Goal: Communication & Community: Connect with others

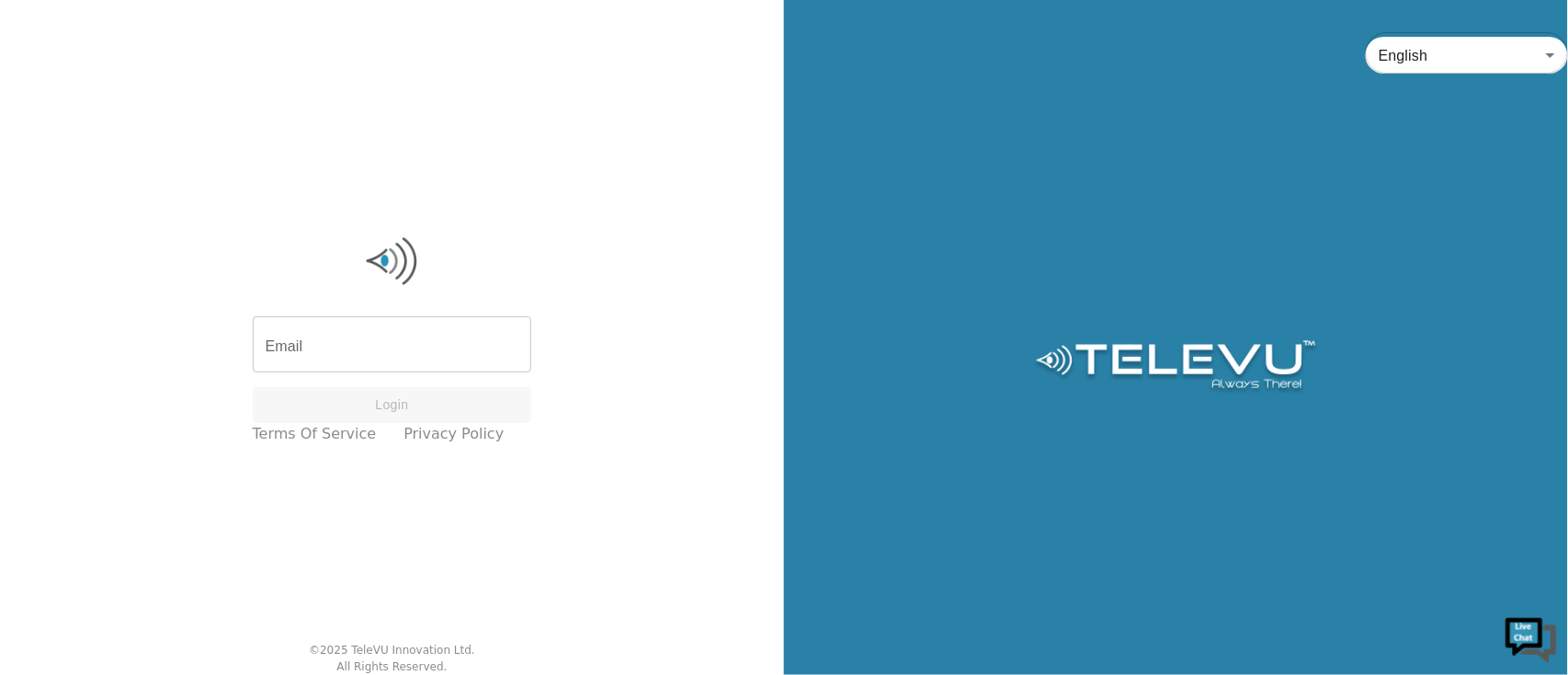
click at [353, 356] on input "Email" at bounding box center [393, 346] width 279 height 51
type input "[PERSON_NAME][EMAIL_ADDRESS][PERSON_NAME][DOMAIN_NAME]"
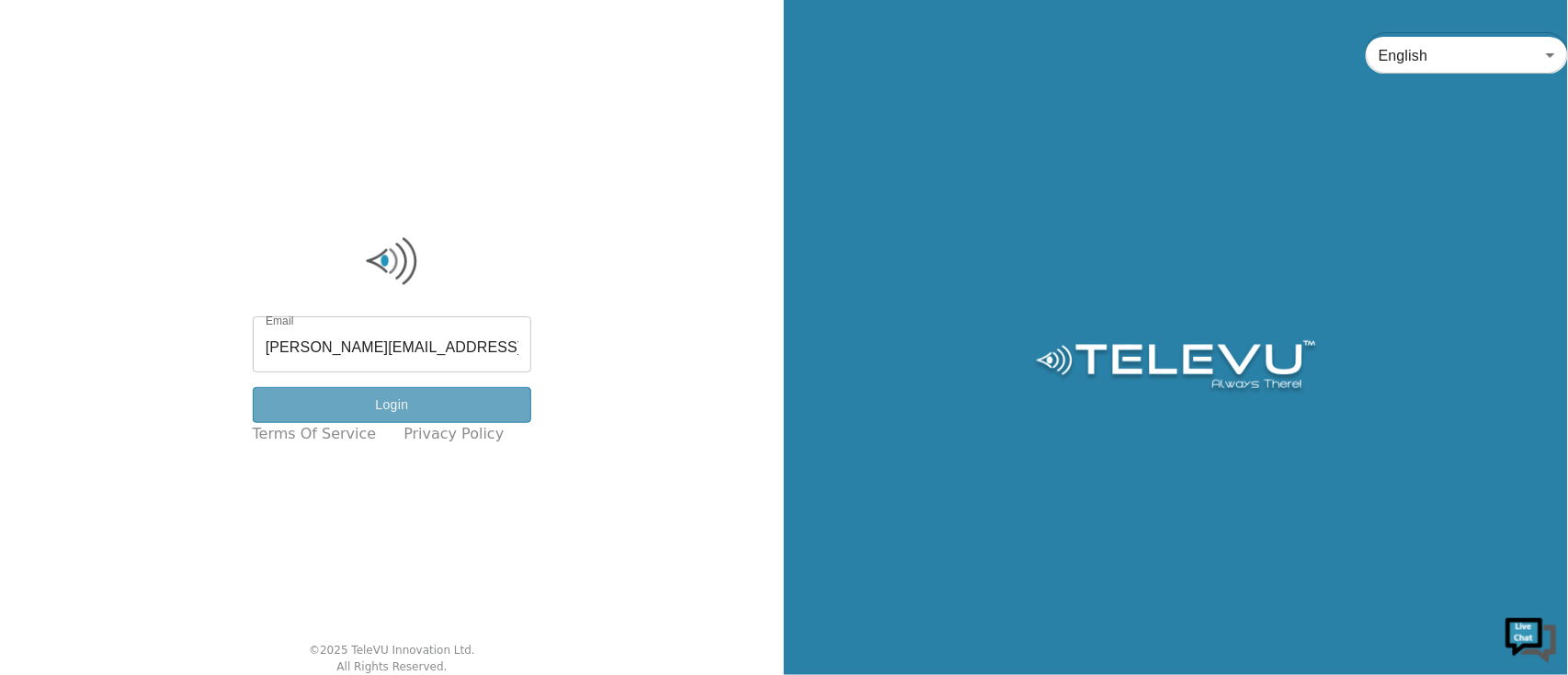
click at [419, 409] on button "Login" at bounding box center [393, 405] width 279 height 36
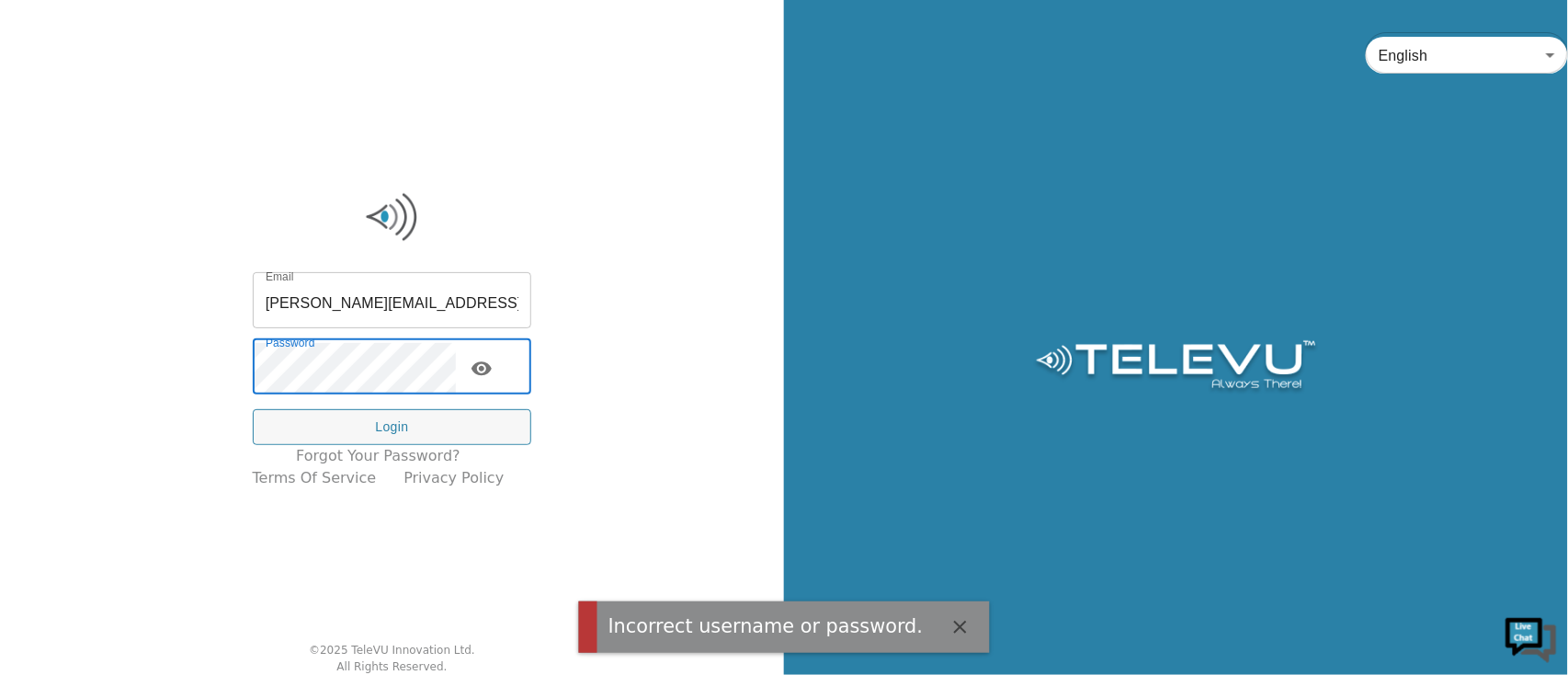
click at [492, 362] on icon "toggle password visibility" at bounding box center [482, 369] width 22 height 22
click at [0, 449] on div "Email [PERSON_NAME][EMAIL_ADDRESS][PERSON_NAME][DOMAIN_NAME] Email Password Pas…" at bounding box center [392, 337] width 784 height 675
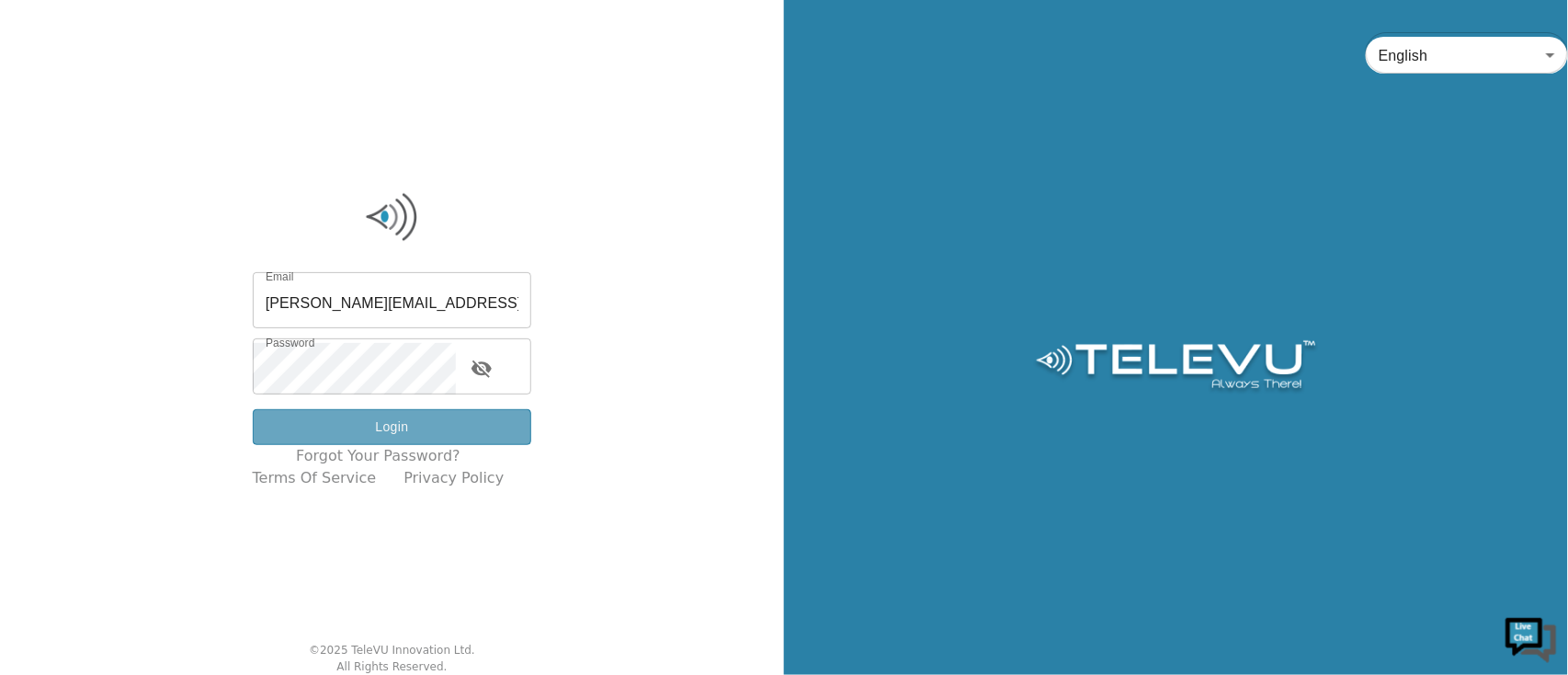
click at [453, 432] on button "Login" at bounding box center [393, 427] width 279 height 36
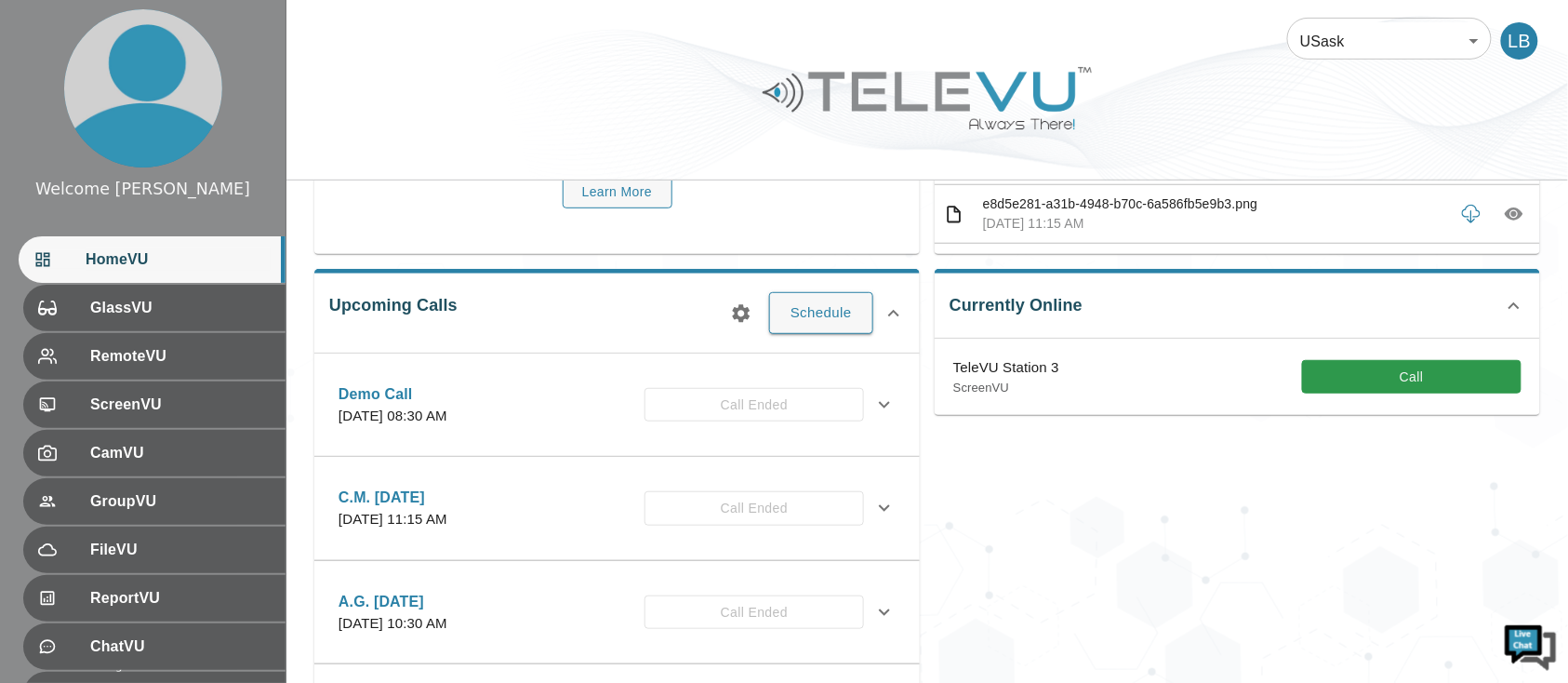
scroll to position [248, 0]
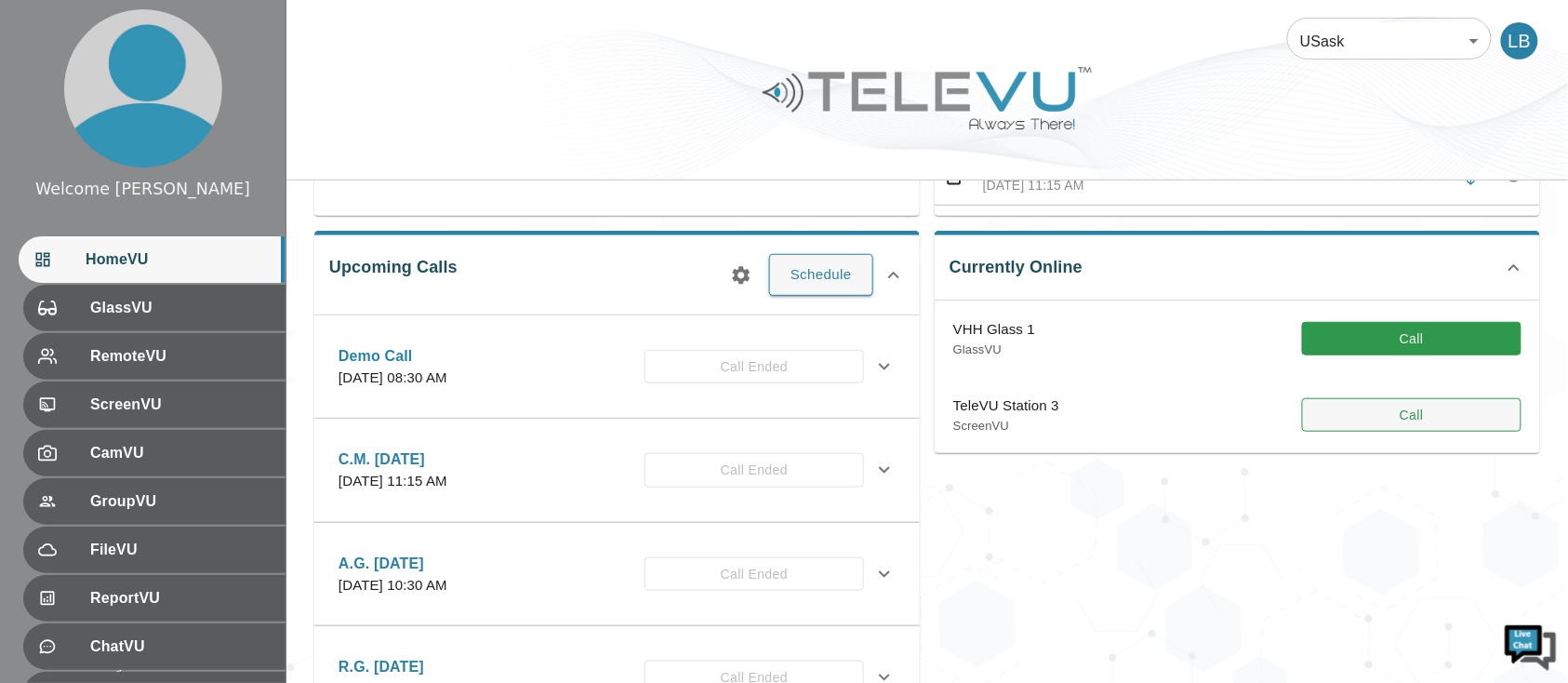
click at [1466, 333] on button "Call" at bounding box center [1412, 339] width 219 height 35
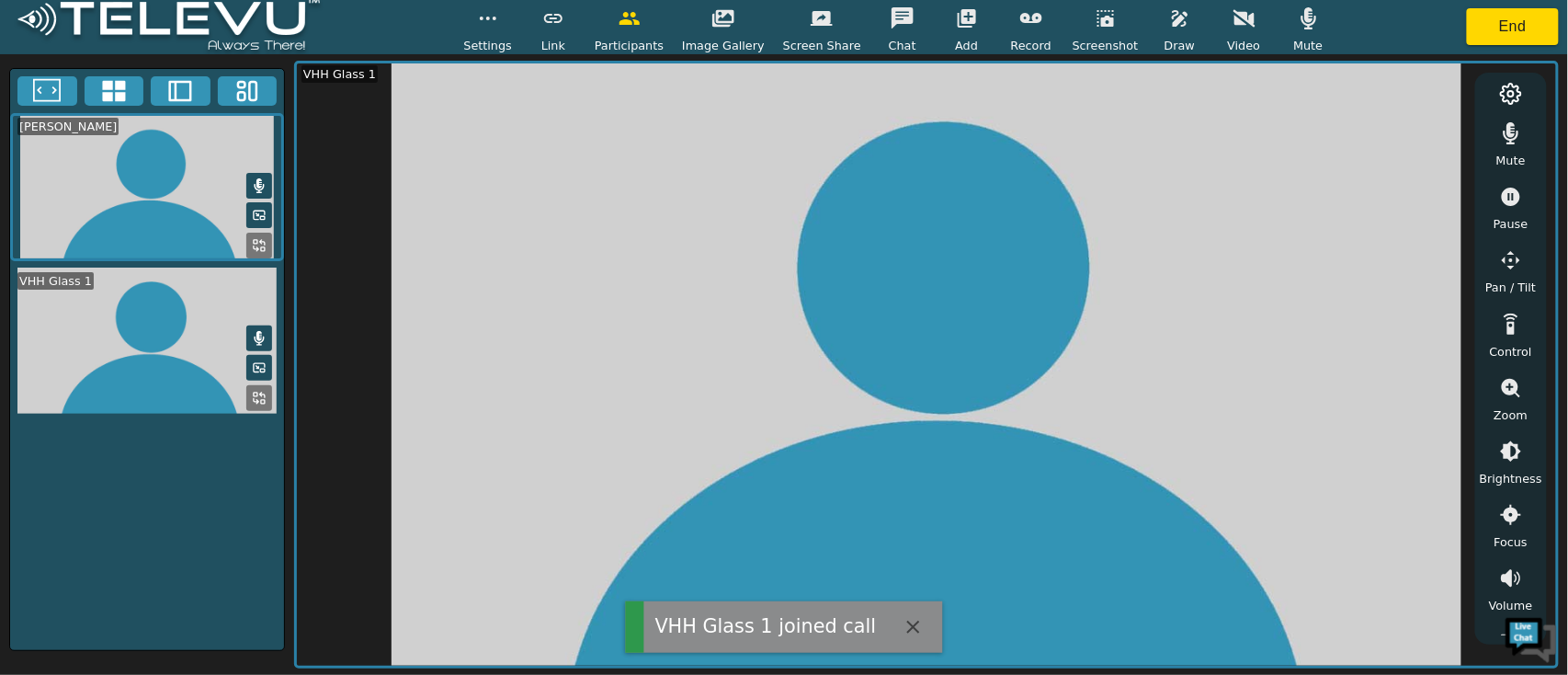
click at [1516, 138] on icon "button" at bounding box center [1511, 133] width 16 height 22
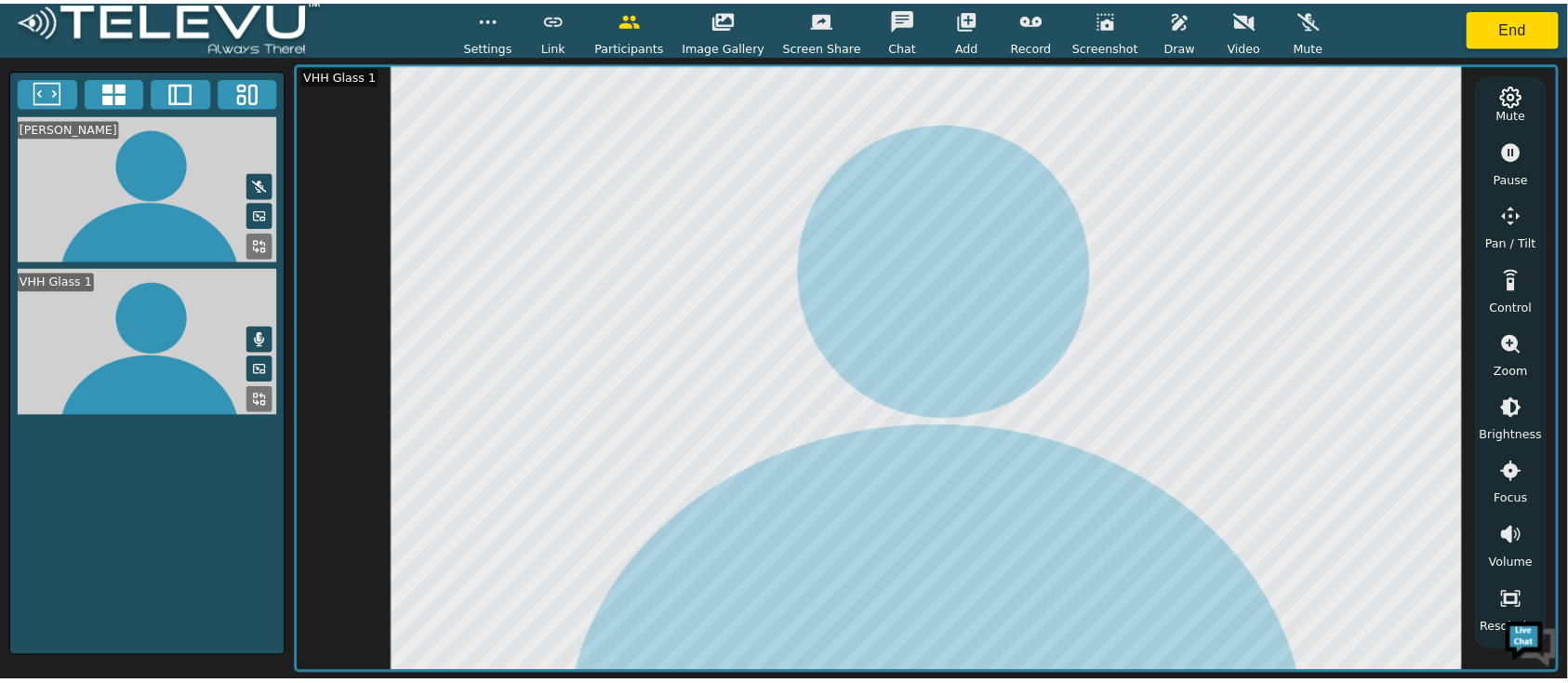
scroll to position [82, 0]
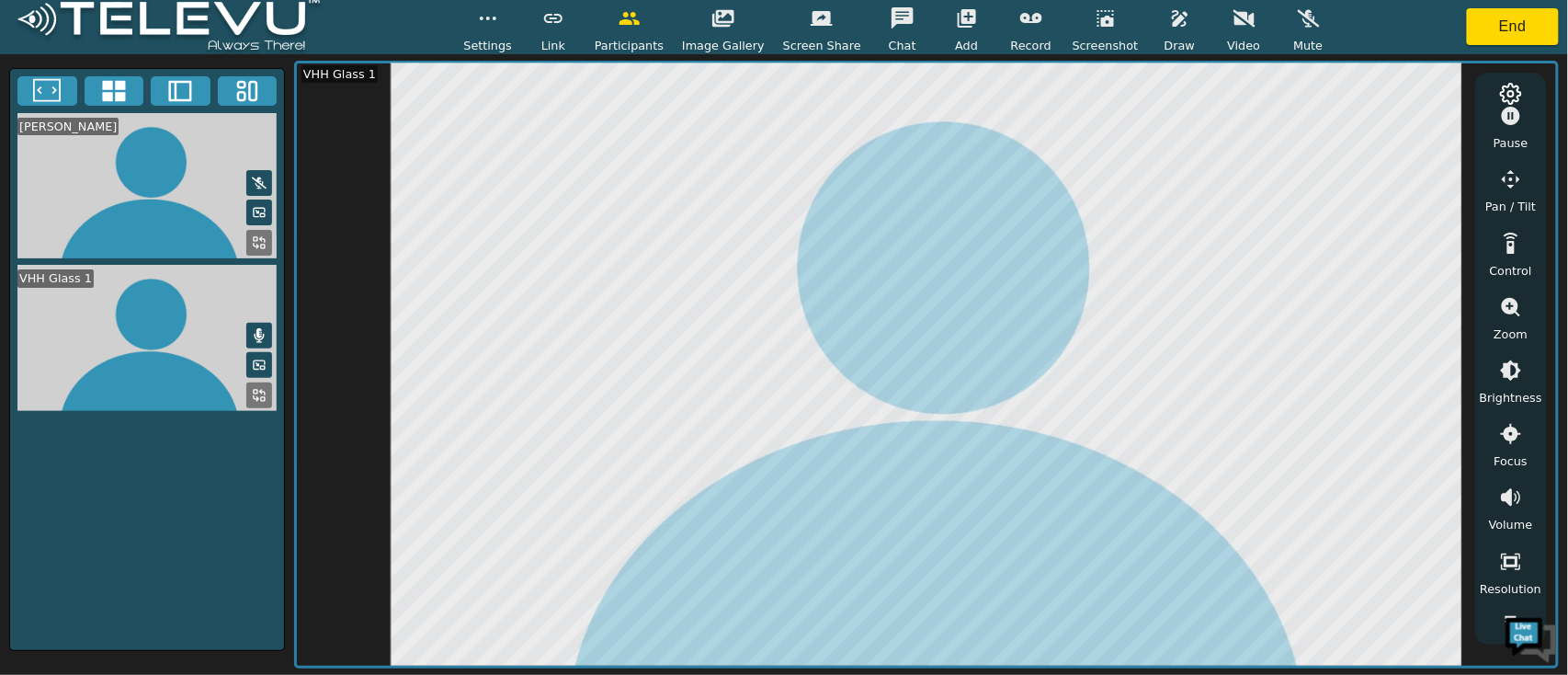
click at [1515, 567] on icon "button" at bounding box center [1510, 562] width 20 height 17
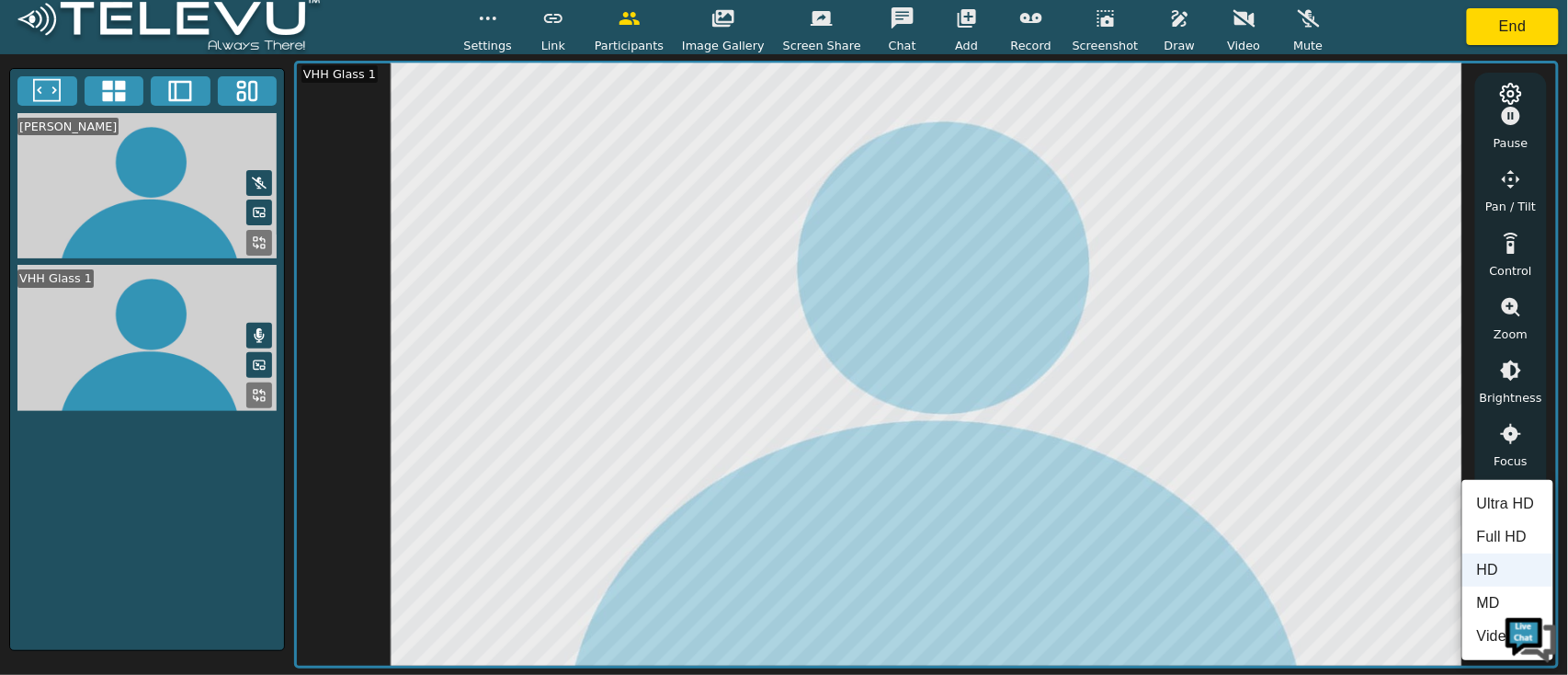
click at [1500, 570] on li "HD" at bounding box center [1508, 571] width 91 height 34
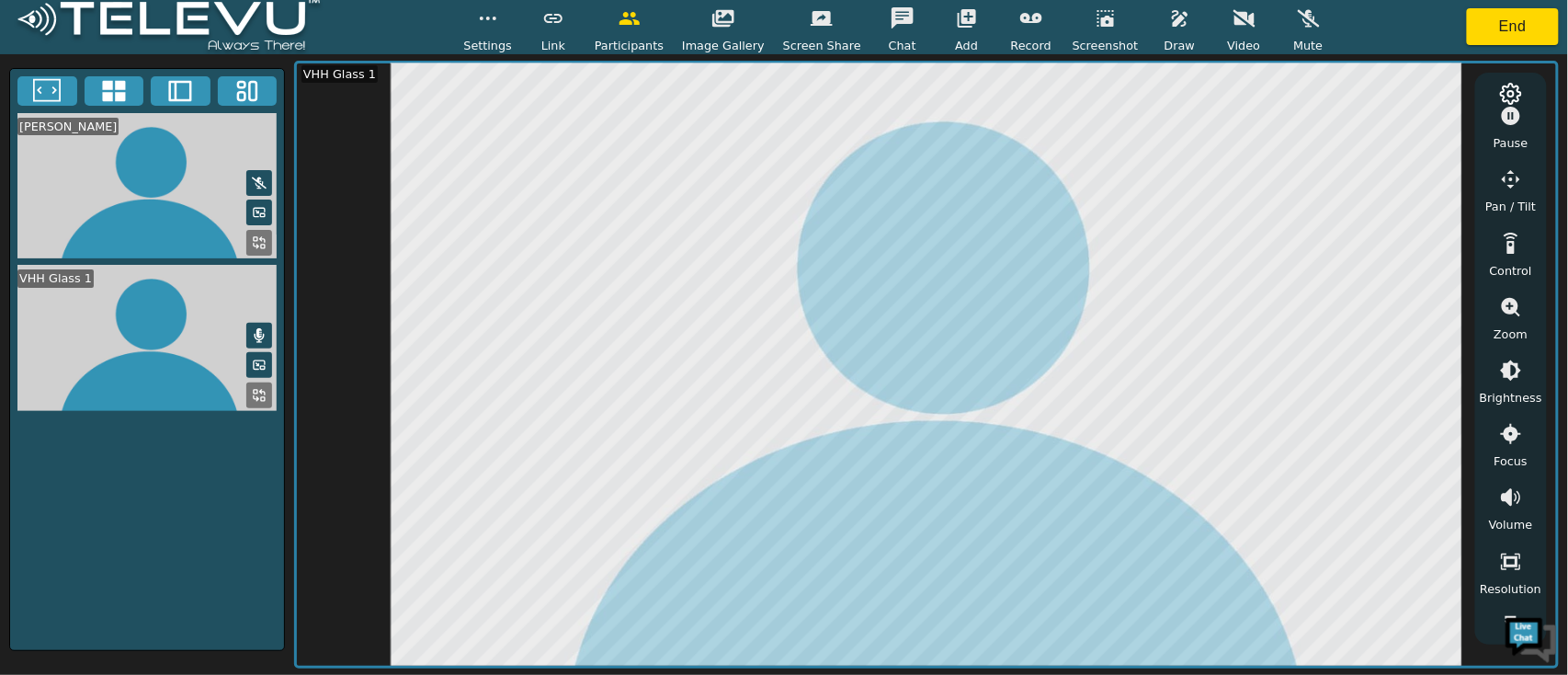
click at [1516, 118] on icon "button" at bounding box center [1511, 116] width 19 height 19
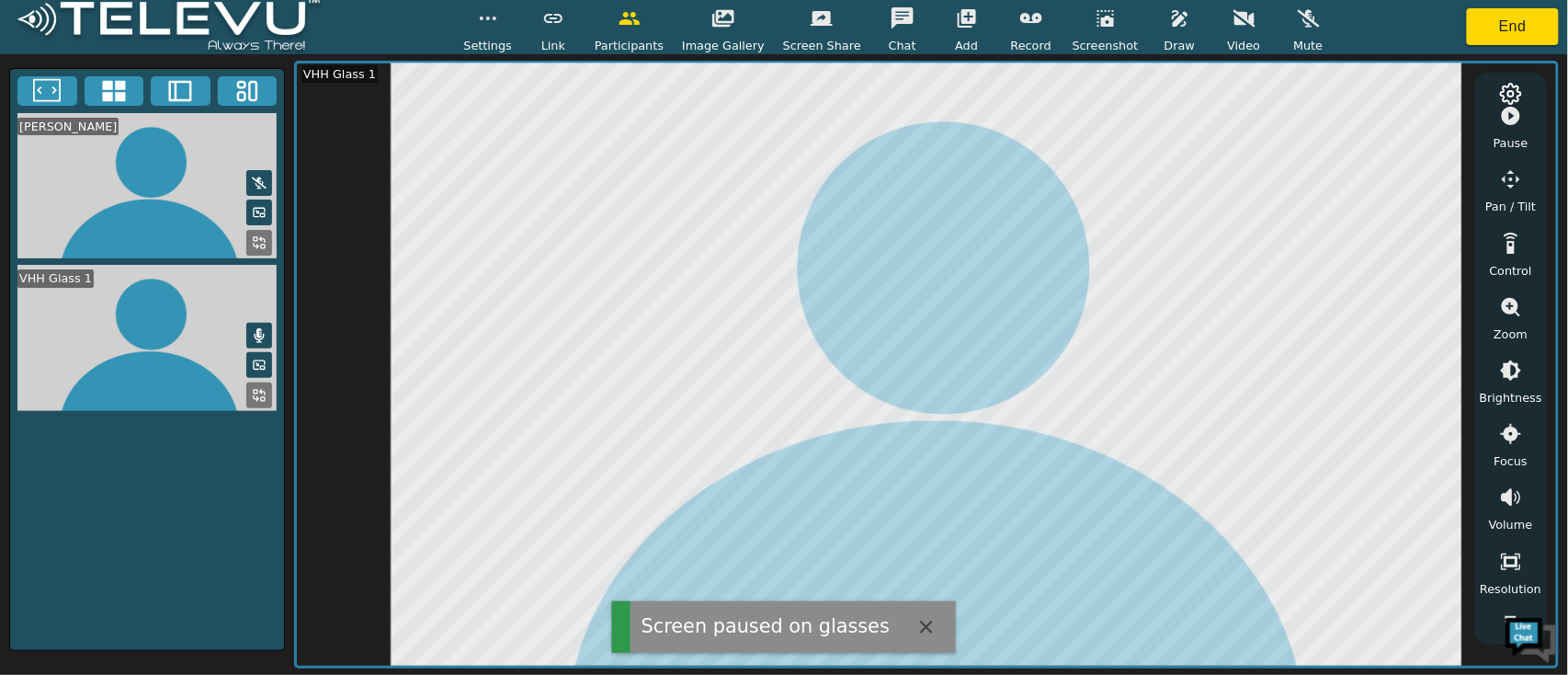
click at [1514, 122] on icon "button" at bounding box center [1511, 116] width 19 height 19
click at [1511, 121] on icon "button" at bounding box center [1511, 116] width 19 height 19
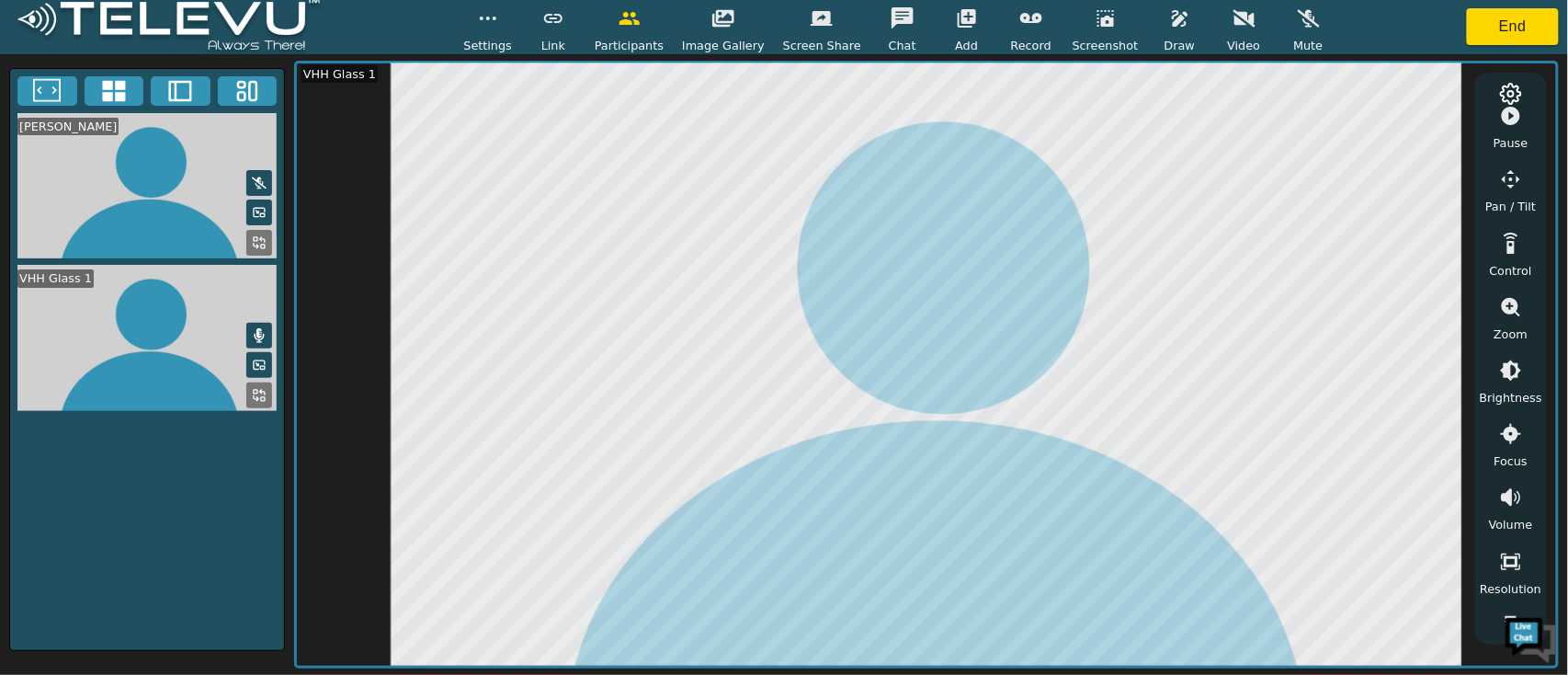
click at [1169, 29] on icon "button" at bounding box center [1180, 19] width 22 height 22
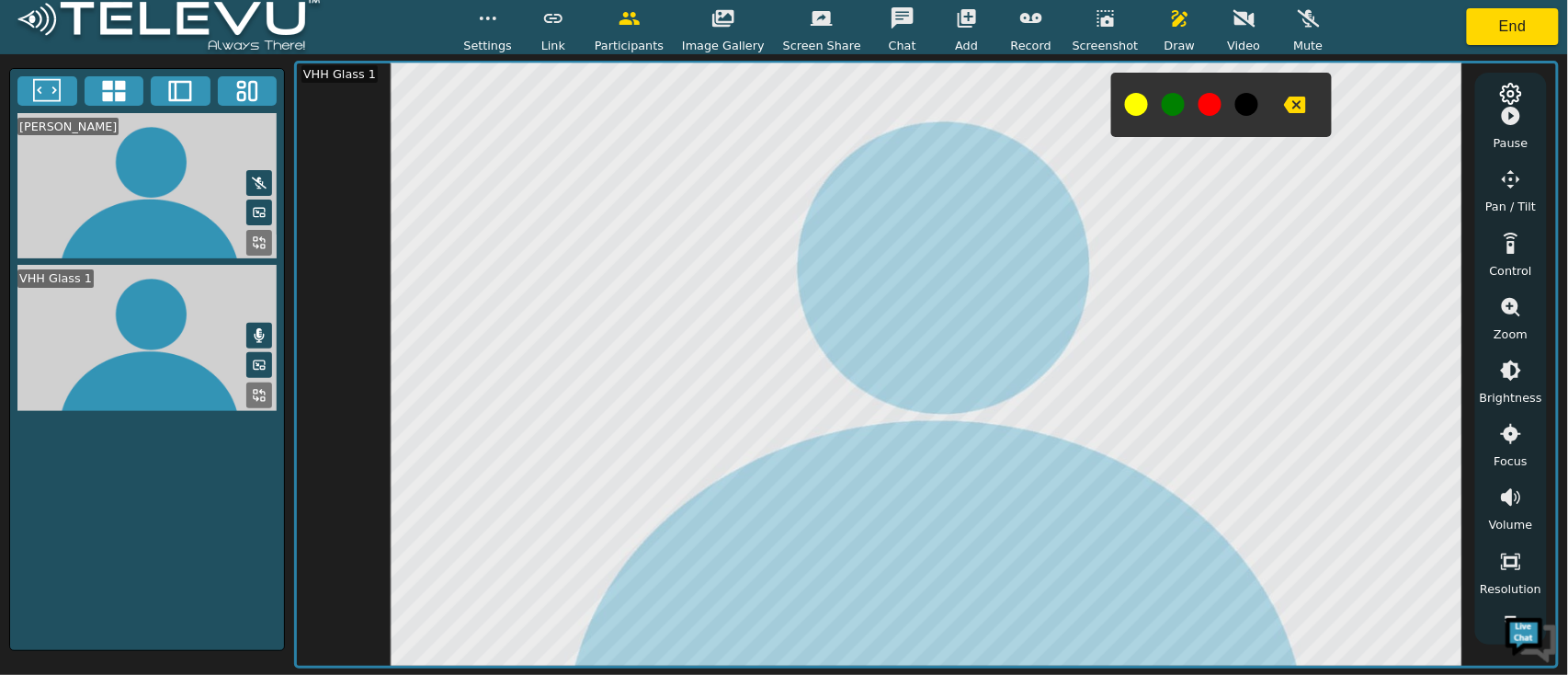
click at [1162, 108] on button at bounding box center [1173, 104] width 23 height 23
click at [1162, 107] on button at bounding box center [1173, 104] width 23 height 23
click at [1284, 95] on icon "button" at bounding box center [1295, 105] width 22 height 22
click at [1509, 119] on icon "button" at bounding box center [1511, 116] width 19 height 19
click at [1172, 17] on icon "button" at bounding box center [1179, 19] width 16 height 17
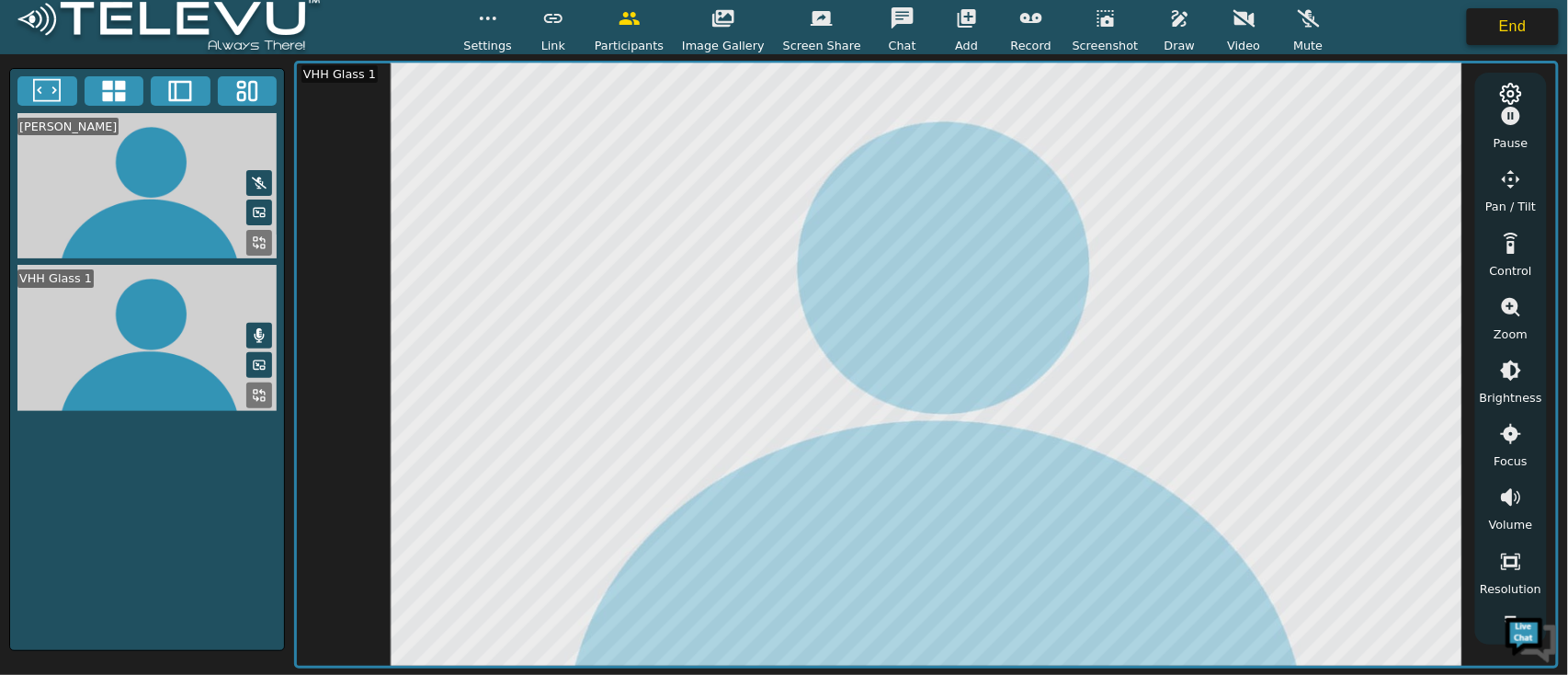
click at [1515, 29] on button "End" at bounding box center [1513, 27] width 92 height 37
